Goal: Entertainment & Leisure: Consume media (video, audio)

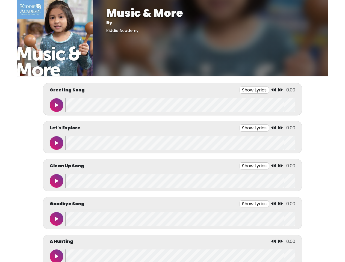
click at [254, 90] on button "Show Lyrics" at bounding box center [253, 90] width 29 height 7
click at [273, 90] on icon at bounding box center [273, 90] width 4 height 4
click at [280, 90] on icon at bounding box center [280, 90] width 4 height 4
click at [56, 105] on icon at bounding box center [56, 105] width 3 height 4
click at [180, 105] on wave at bounding box center [179, 105] width 229 height 14
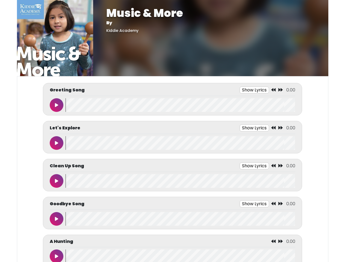
click at [0, 0] on div "We say hello with a Clap, clap, clap Tap, tap, tap Stomp, stomp, stomp We say h…" at bounding box center [0, 0] width 0 height 0
